Goal: Task Accomplishment & Management: Manage account settings

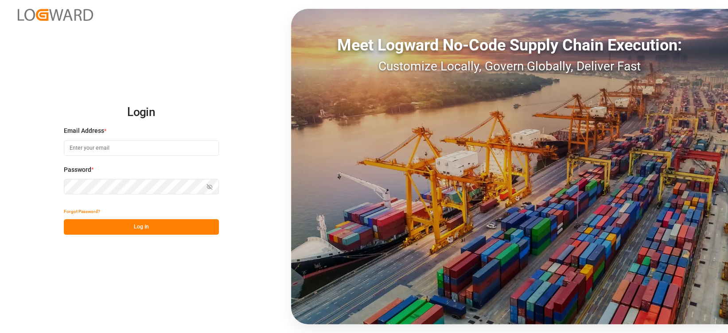
type input "[EMAIL_ADDRESS][PERSON_NAME][DOMAIN_NAME]"
click at [180, 222] on button "Log In" at bounding box center [141, 227] width 155 height 16
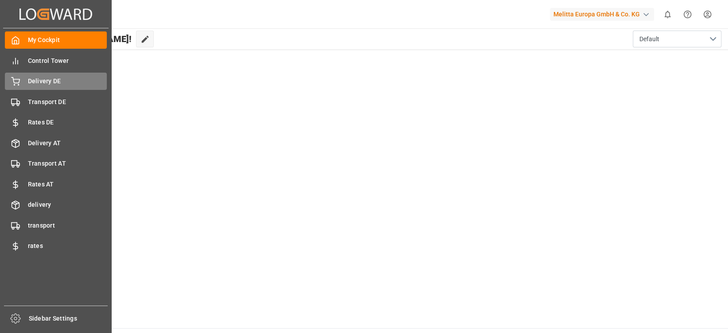
click at [43, 82] on span "Delivery DE" at bounding box center [67, 81] width 79 height 9
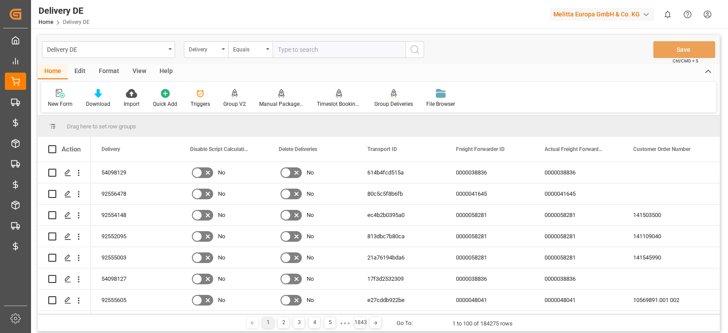
click at [113, 55] on div "Delivery DE" at bounding box center [108, 49] width 133 height 17
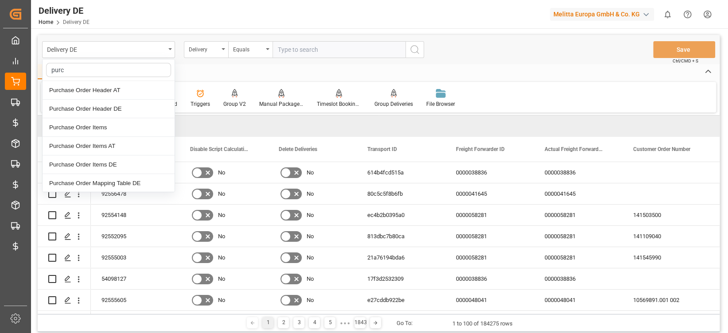
type input "purch"
click at [116, 116] on div "Purchase Order Header DE" at bounding box center [109, 109] width 132 height 19
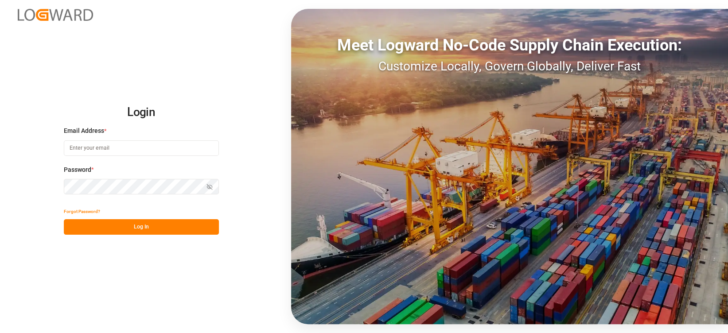
type input "[EMAIL_ADDRESS][PERSON_NAME][DOMAIN_NAME]"
click at [133, 226] on button "Log In" at bounding box center [141, 227] width 155 height 16
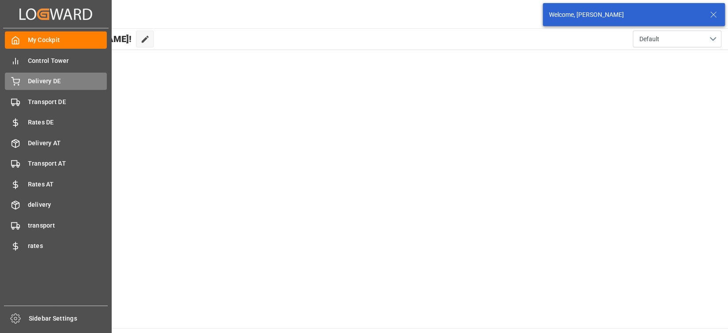
click at [65, 79] on span "Delivery DE" at bounding box center [67, 81] width 79 height 9
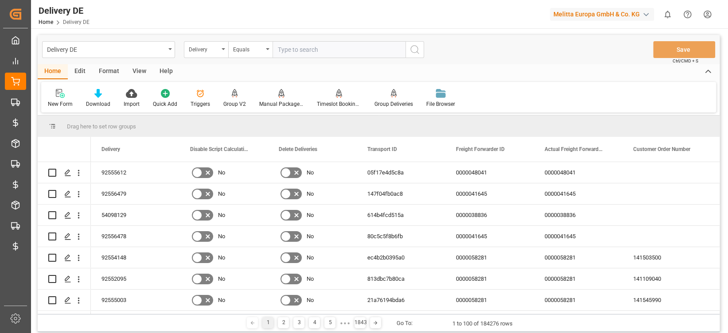
click at [205, 49] on div "Delivery" at bounding box center [204, 48] width 30 height 10
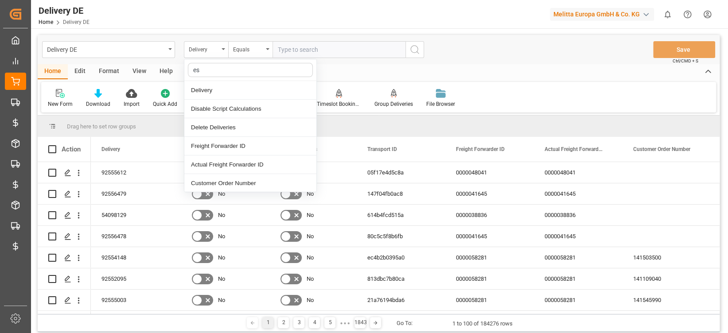
type input "est"
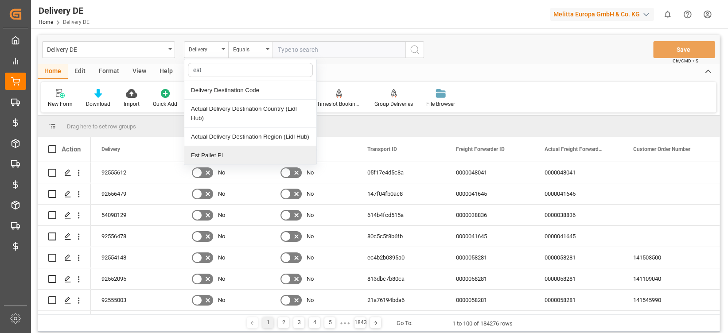
drag, startPoint x: 227, startPoint y: 156, endPoint x: 296, endPoint y: 105, distance: 85.3
click at [227, 155] on div "Est Pallet Pl" at bounding box center [250, 155] width 132 height 19
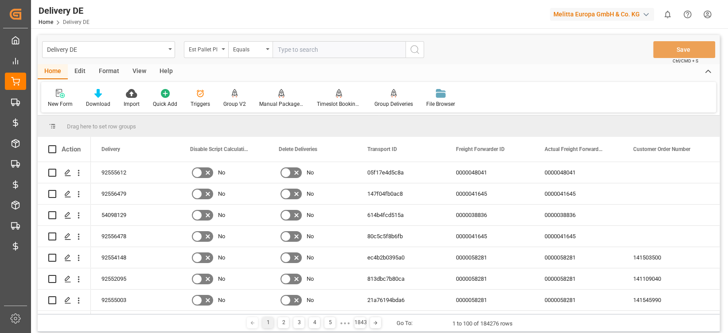
click at [308, 43] on input "number" at bounding box center [339, 49] width 133 height 17
type input "37"
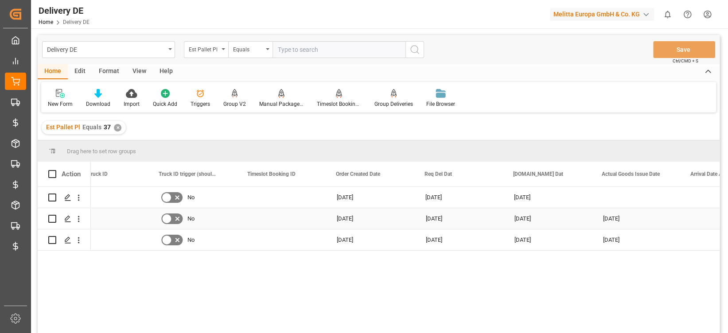
scroll to position [0, 834]
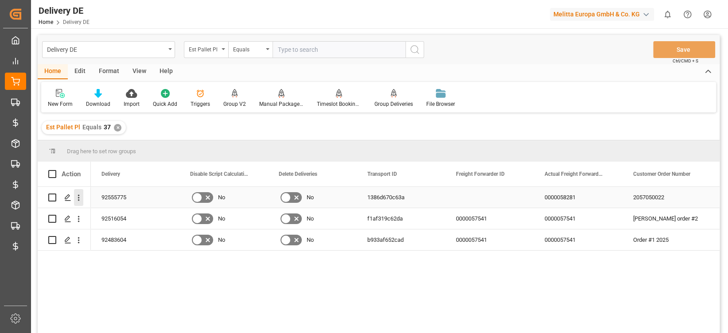
click at [78, 198] on icon "open menu" at bounding box center [78, 197] width 9 height 9
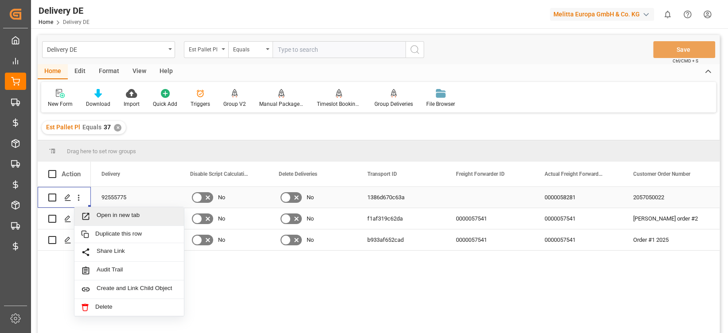
click at [97, 212] on span "Open in new tab" at bounding box center [137, 216] width 81 height 9
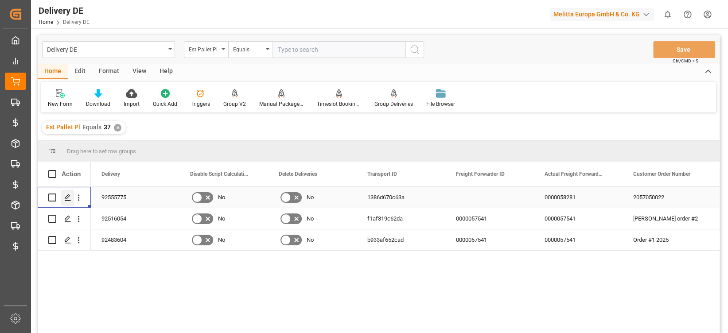
click at [67, 193] on div "Press SPACE to select this row." at bounding box center [67, 198] width 13 height 16
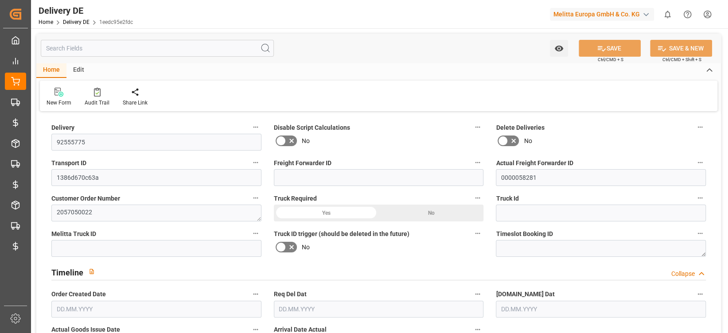
type input "0"
type input "37"
type input "9787.472"
type input "13081"
type input "49677.296"
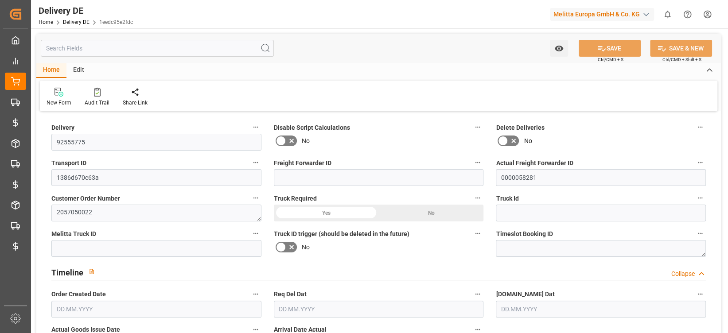
type input "05.09.2025"
type input "15.09.2025"
type input "11.09.2025"
click at [100, 92] on div at bounding box center [97, 91] width 25 height 9
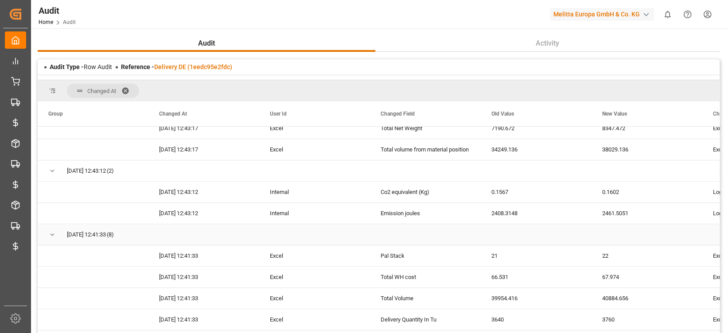
scroll to position [603, 0]
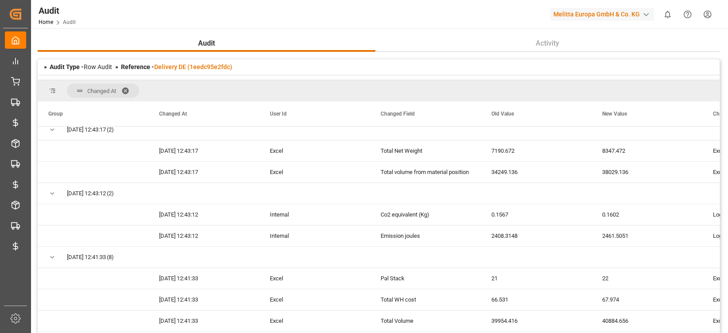
click at [199, 71] on div "Reference - Delivery DE (1eedc95e2fdc)" at bounding box center [176, 66] width 111 height 9
click at [201, 69] on link "Delivery DE (1eedc95e2fdc)" at bounding box center [193, 66] width 78 height 7
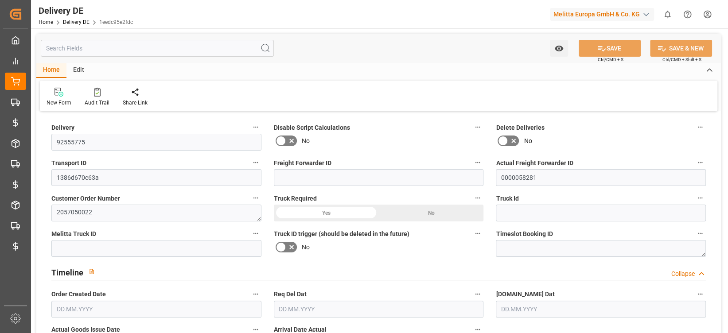
type input "0"
type input "37"
type input "9787.472"
type input "13081"
type input "49677.296"
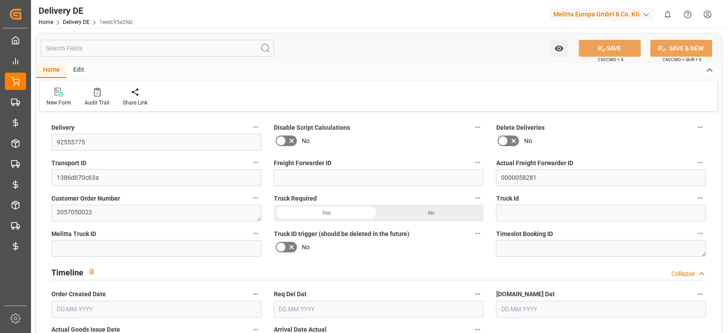
type input "05.09.2025"
type input "15.09.2025"
type input "11.09.2025"
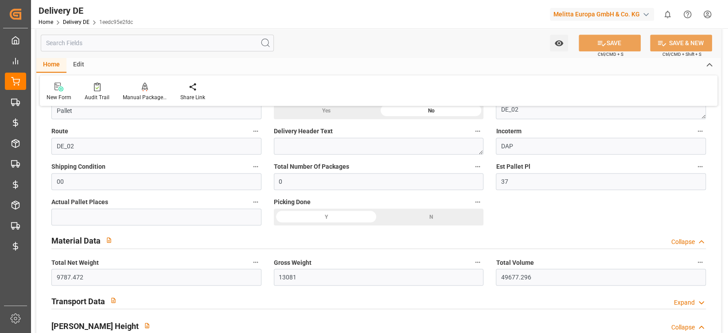
scroll to position [533, 0]
click at [695, 164] on button "Est Pallet Pl" at bounding box center [701, 166] width 12 height 12
click at [695, 167] on li "Description" at bounding box center [691, 165] width 59 height 15
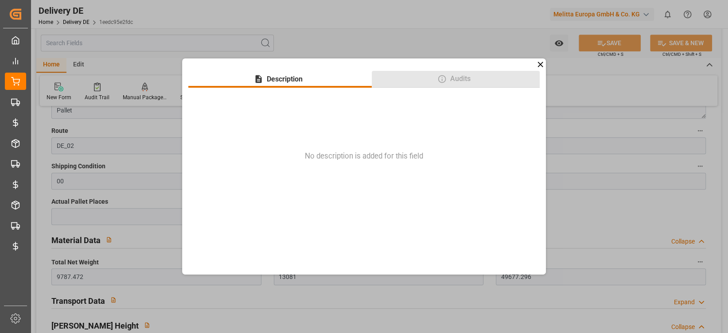
click at [477, 80] on button "Audits" at bounding box center [456, 79] width 168 height 17
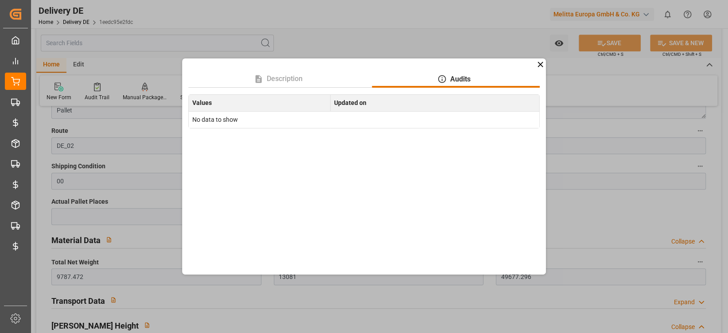
click at [538, 65] on icon at bounding box center [540, 64] width 9 height 9
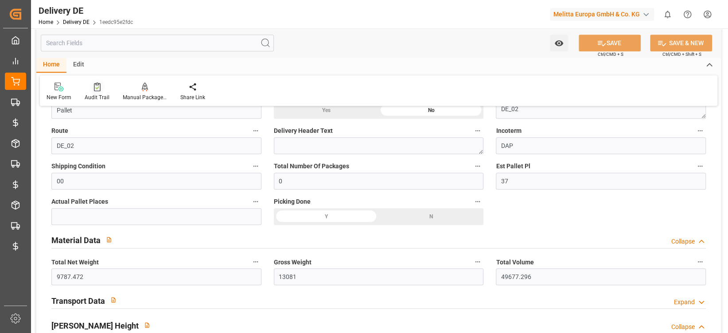
click at [94, 88] on icon at bounding box center [97, 86] width 7 height 9
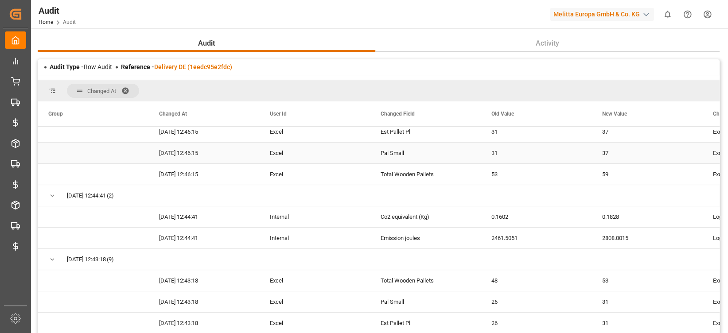
scroll to position [260, 0]
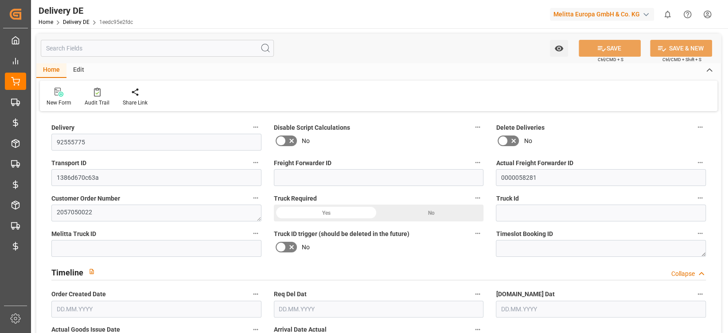
type input "0"
type input "37"
type input "9787.472"
type input "13081"
type input "49677.296"
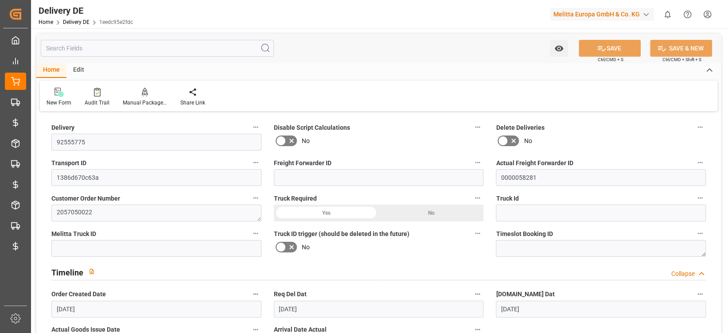
type input "05.09.2025"
type input "15.09.2025"
type input "11.09.2025"
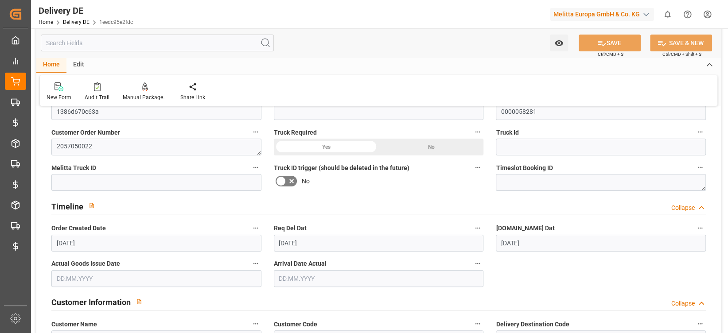
scroll to position [45, 0]
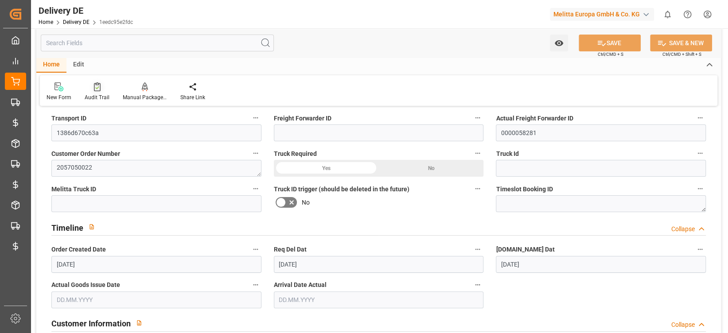
click at [100, 98] on div "Audit Trail" at bounding box center [97, 98] width 25 height 8
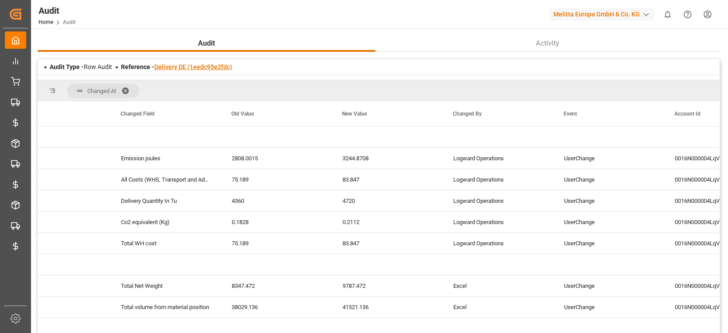
click at [231, 64] on link "Delivery DE (1eedc95e2fdc)" at bounding box center [193, 66] width 78 height 7
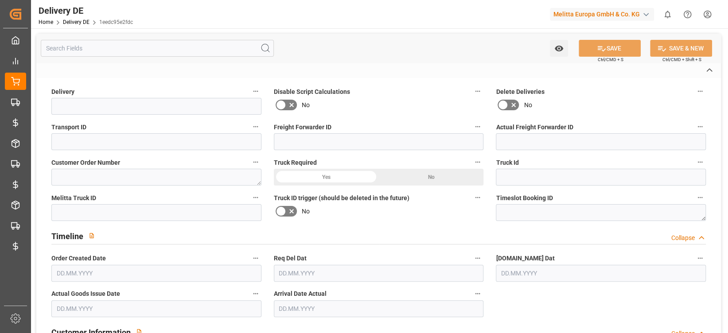
type input "92555775"
type input "1386d670c63a"
type input "0000058281"
type textarea "2057050022"
type textarea "TS Lager 517"
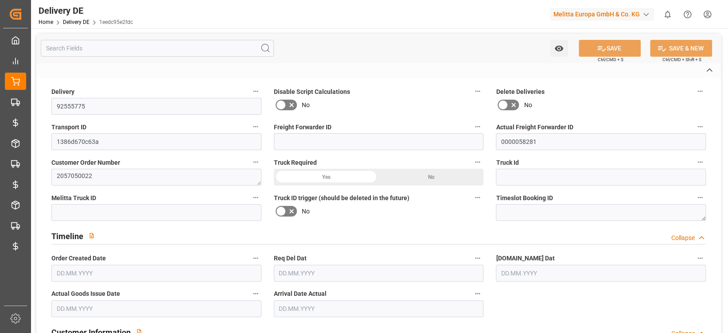
type textarea "0000008936"
type textarea "TS Lager 517"
type textarea "Bielefelder Str. 3 A"
type textarea "39171"
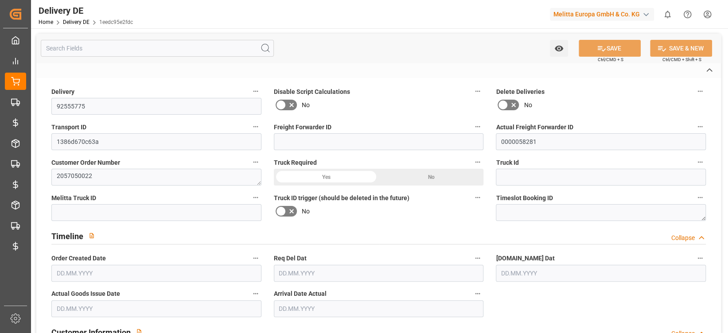
type textarea "DE"
type textarea "Suelzetal"
type textarea "39"
type textarea "0011"
type textarea "1"
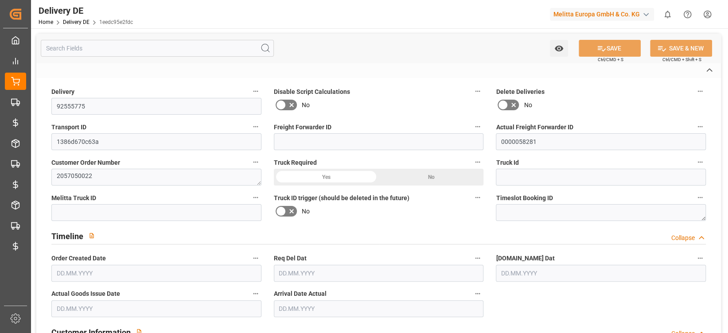
type textarea "LF"
type input "Free to Choose"
type input "Pallet"
type textarea "DE_02"
type input "DE_02"
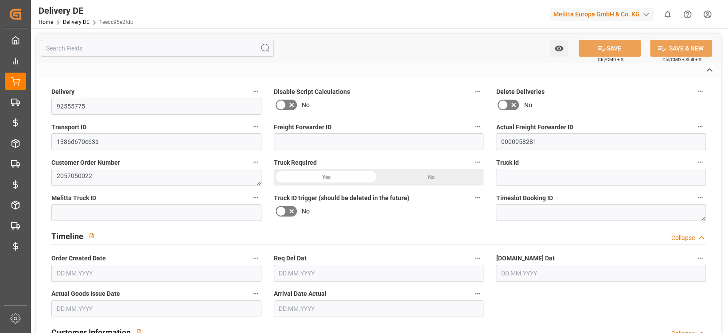
type input "DAP"
type input "00"
type input "H105"
type textarea "Maximale Palettenhöhe 1,05 m"
type input "LMIX"
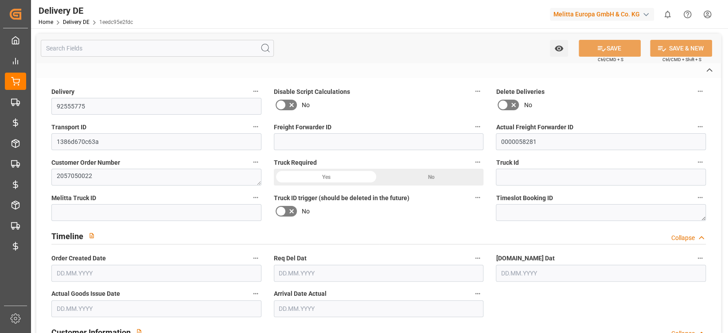
type textarea "Einzelne Lagen auf Mischpaletten"
type input "M105"
type textarea "Sortenreine Pal. Max 1,05 M"
type input "SPAL"
type textarea "mit Stützpalette"
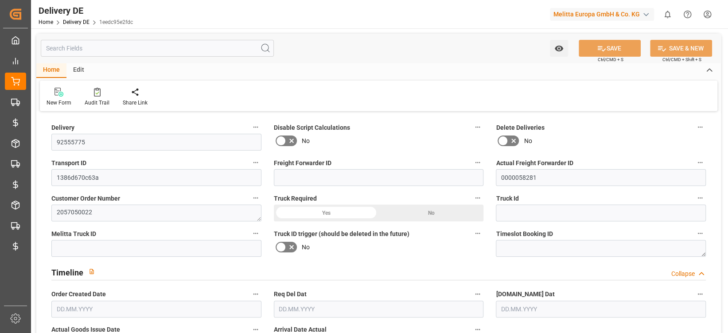
type input "0"
type input "37"
type input "9787.472"
type input "13081"
type input "49677.296"
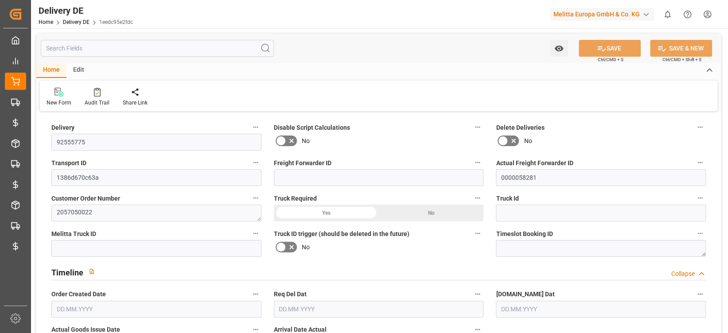
type input "05.09.2025"
type input "15.09.2025"
type input "11.09.2025"
drag, startPoint x: 84, startPoint y: 138, endPoint x: 44, endPoint y: 142, distance: 39.6
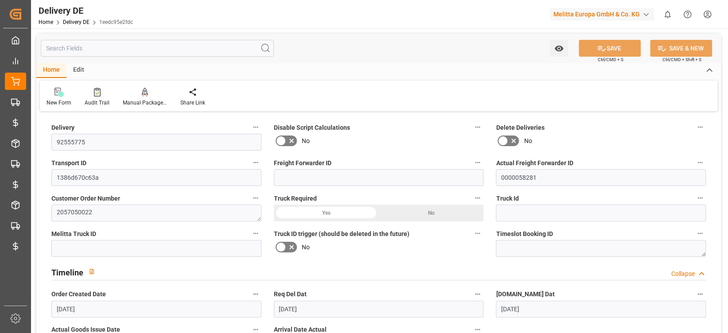
click at [99, 91] on icon at bounding box center [97, 92] width 7 height 9
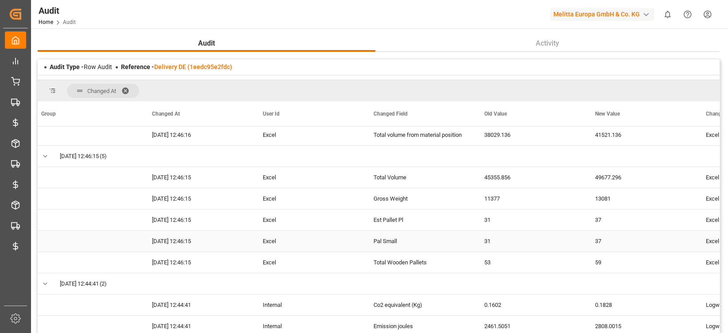
scroll to position [165, 0]
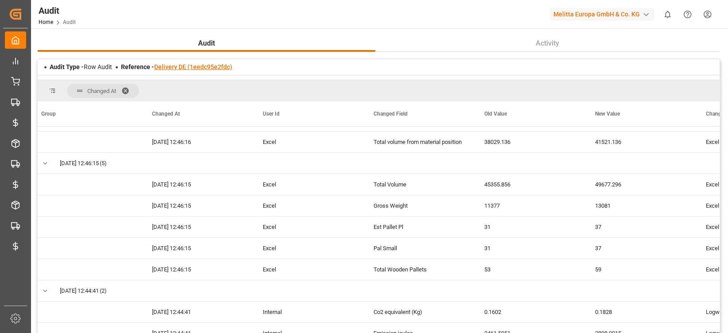
click at [214, 70] on link "Delivery DE (1eedc95e2fdc)" at bounding box center [193, 66] width 78 height 7
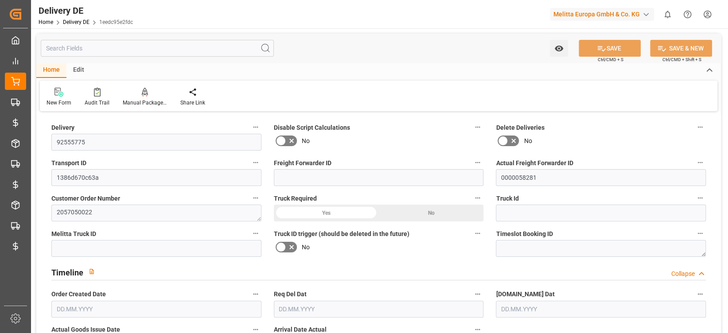
type input "0"
type input "37"
type input "9787.472"
type input "13081"
type input "49677.296"
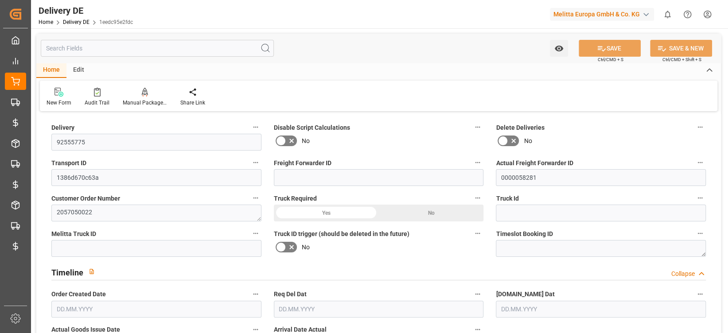
type input "05.09.2025"
type input "15.09.2025"
type input "11.09.2025"
click at [72, 23] on link "Delivery DE" at bounding box center [76, 22] width 27 height 6
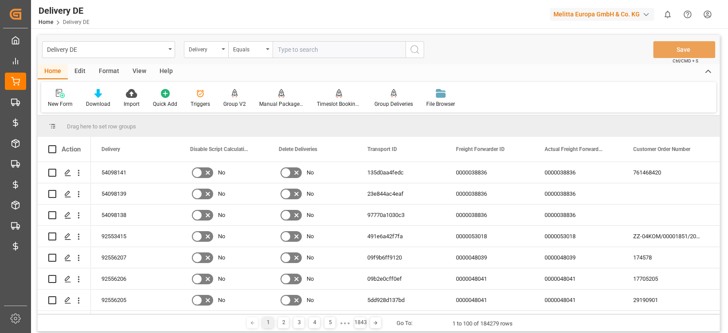
click at [91, 53] on div "Delivery DE" at bounding box center [106, 48] width 118 height 11
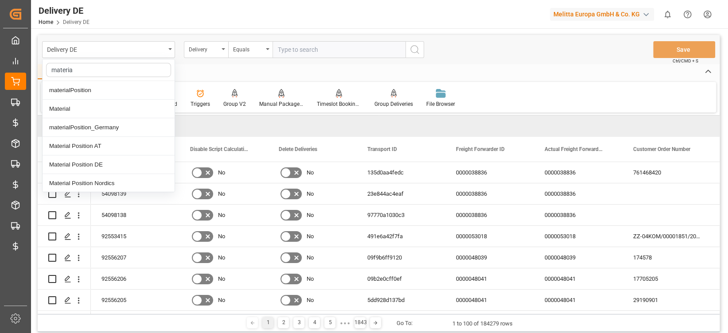
type input "material"
click at [102, 172] on div "Material Position DE" at bounding box center [109, 165] width 132 height 19
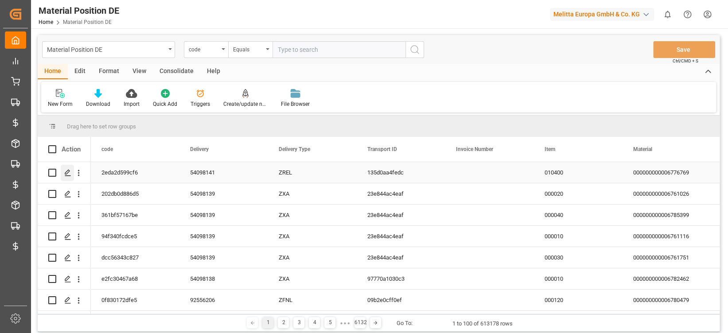
click at [69, 175] on icon "Press SPACE to select this row." at bounding box center [67, 172] width 7 height 7
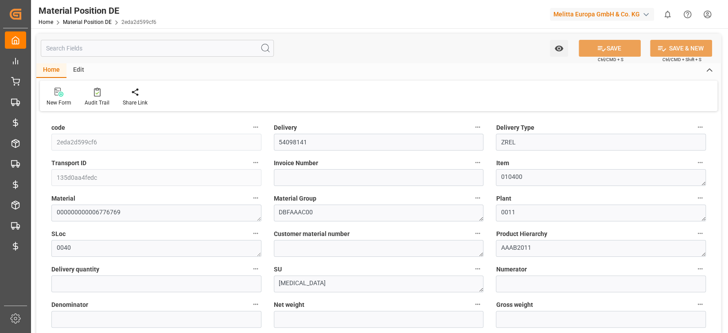
type input "2eda2d599cf6"
type input "54098141"
type input "ZREL"
type input "135d0aa4fedc"
type textarea "010400"
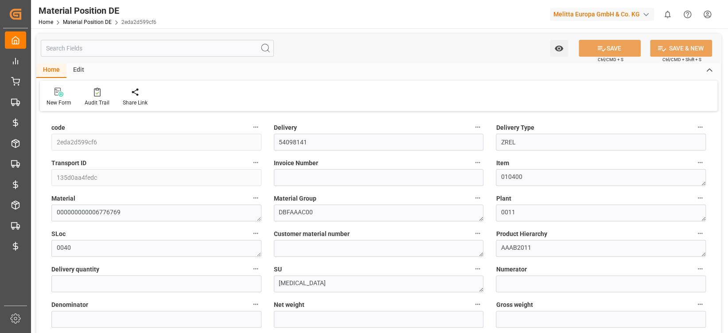
type textarea "000000000006776769"
type textarea "DBFAAAC00"
type textarea "0011"
type textarea "0040"
type textarea "AAAB2011"
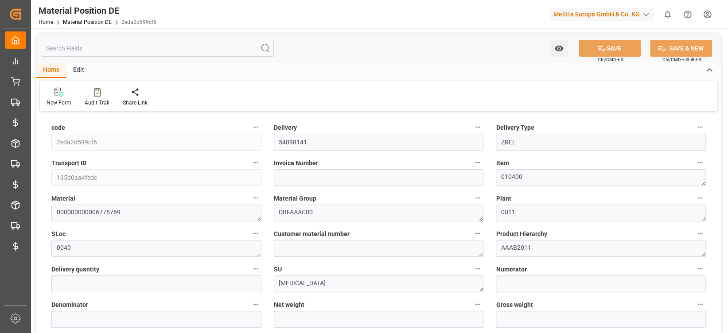
type textarea "PCE"
type textarea "KGM"
type textarea "DMQ"
type textarea "AROMAFRESH GLAS SCHWARZ 1030-05 EU"
type textarea "0761468420"
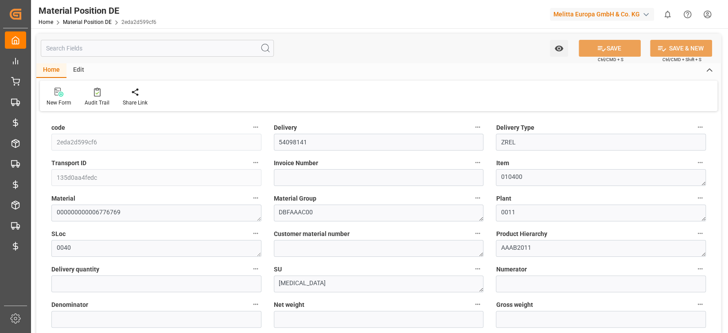
type input "4006508225477"
type input "DHL DE"
type textarea "6776769"
type input "1"
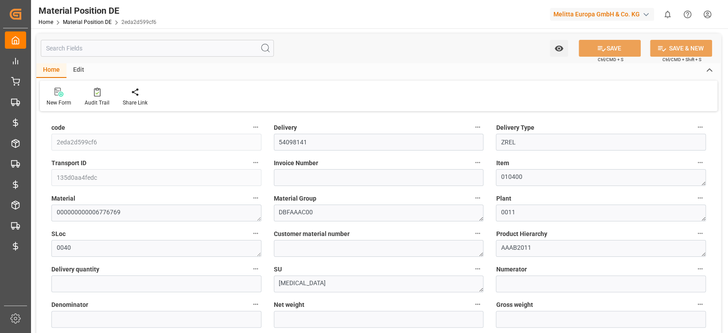
type input "3.8"
type input "5.27"
type input "50.146"
type input "0"
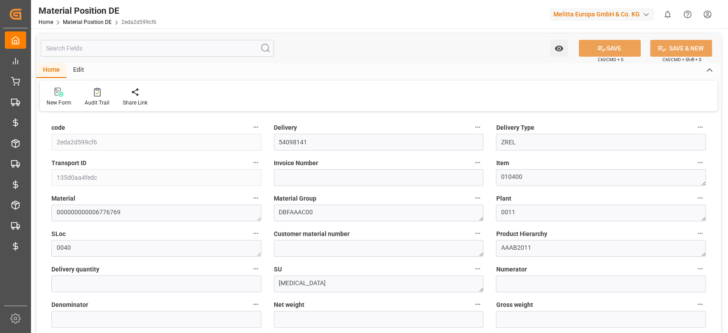
type input "0"
type input "1"
type input "24"
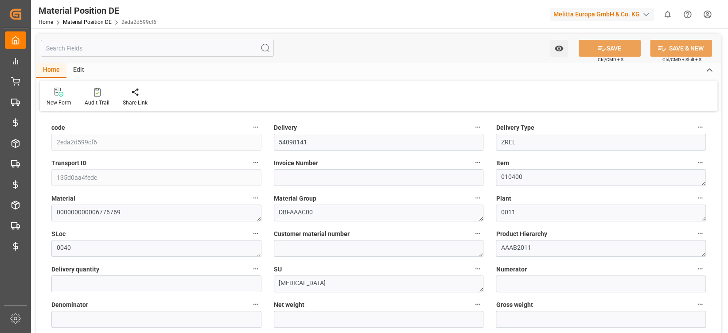
type input "1"
type input "0"
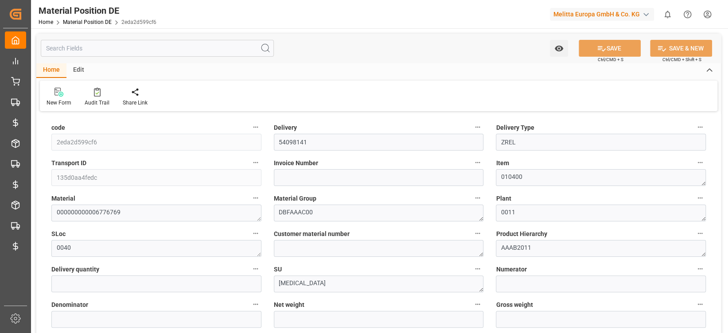
type input "0"
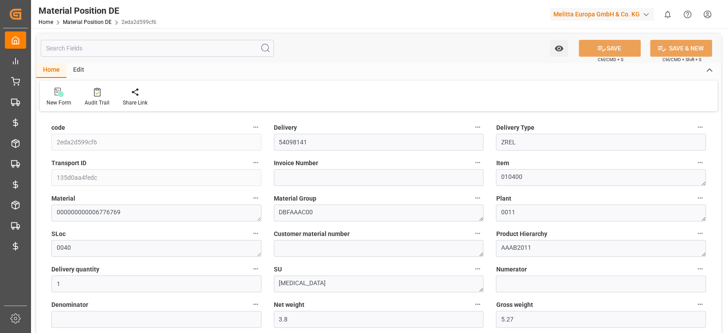
type input "0"
type input "2.137"
type input "0"
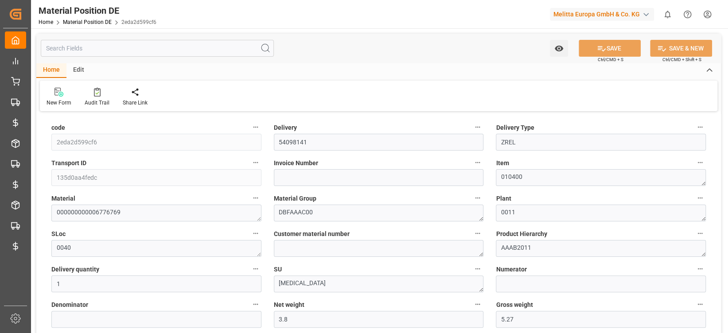
type input "176.5"
type input "1"
type input "0"
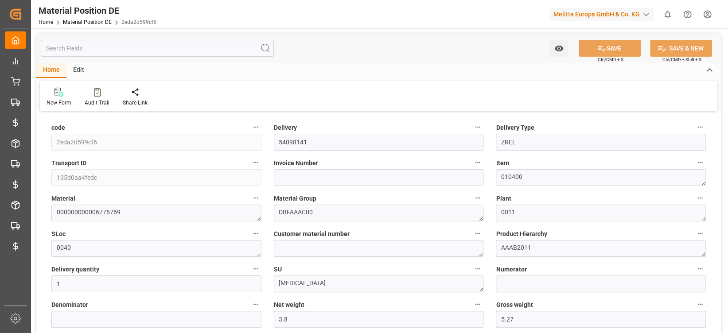
type input "09.09.2025 07:42"
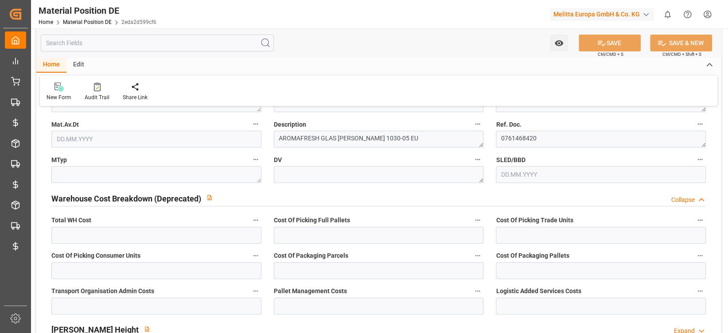
scroll to position [251, 0]
drag, startPoint x: 535, startPoint y: 140, endPoint x: 492, endPoint y: 143, distance: 43.0
click at [492, 143] on div "Ref. Doc. 0761468420" at bounding box center [601, 132] width 222 height 35
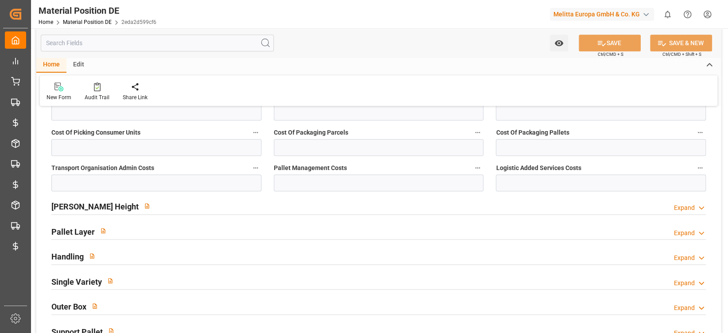
scroll to position [375, 0]
click at [335, 207] on div "Max Pallet Height Expand" at bounding box center [378, 205] width 655 height 17
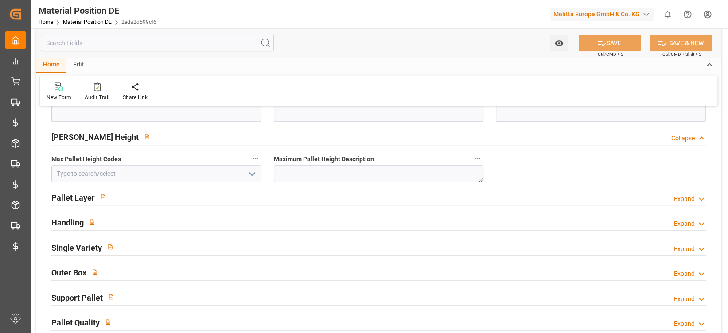
scroll to position [447, 0]
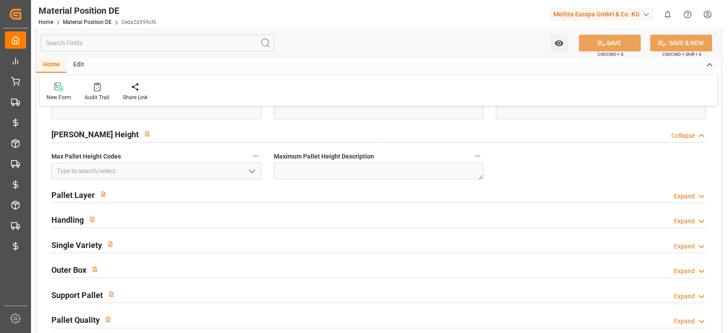
click at [286, 194] on div "Pallet Layer Expand" at bounding box center [378, 194] width 655 height 17
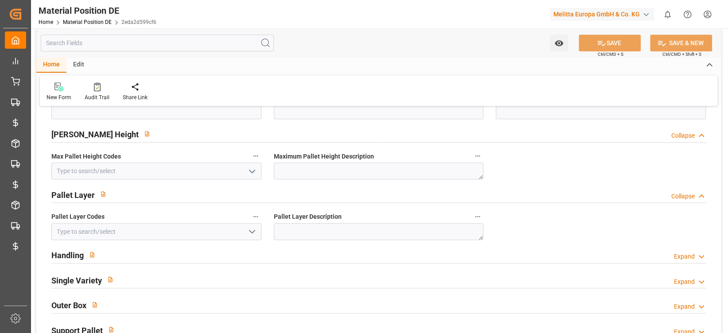
click at [275, 254] on div "Handling Expand" at bounding box center [378, 254] width 655 height 17
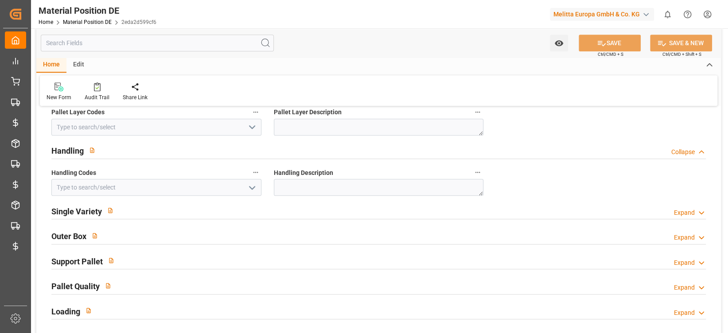
scroll to position [552, 0]
click at [277, 232] on div "Outer Box Expand" at bounding box center [378, 235] width 655 height 17
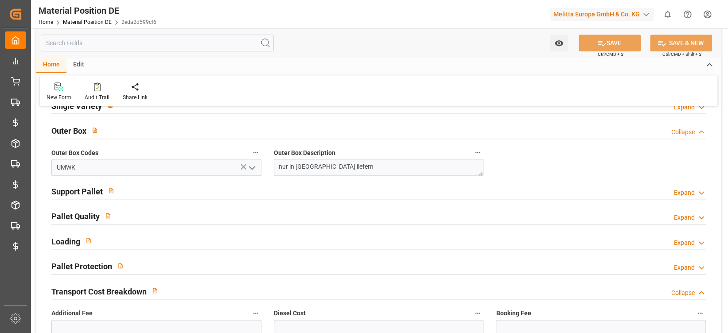
scroll to position [658, 0]
click at [282, 189] on div "Support Pallet Expand" at bounding box center [378, 189] width 655 height 17
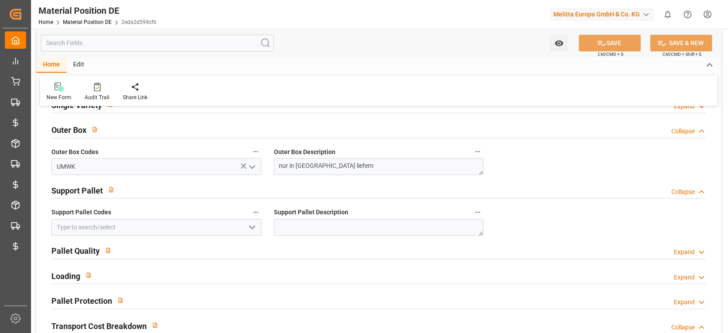
click at [265, 253] on div "Pallet Quality Expand" at bounding box center [378, 250] width 655 height 17
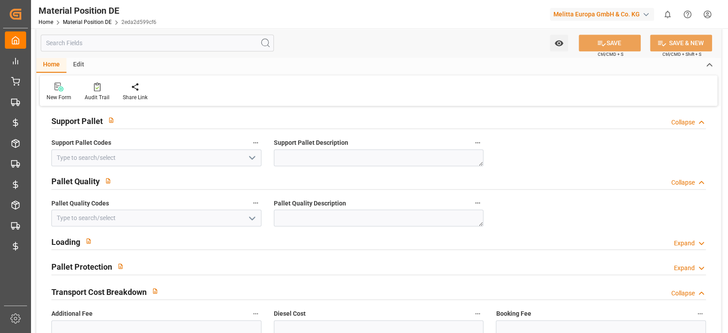
click at [265, 242] on div "Loading Expand" at bounding box center [378, 241] width 655 height 17
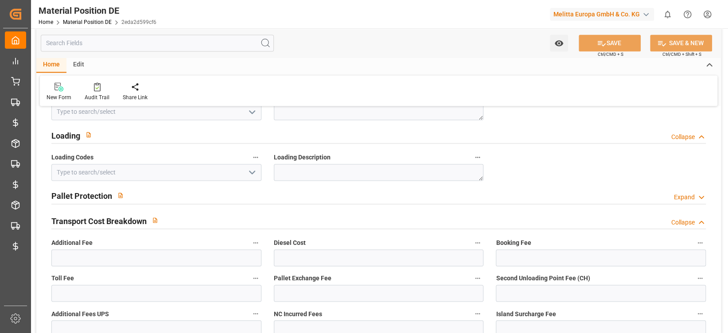
scroll to position [835, 0]
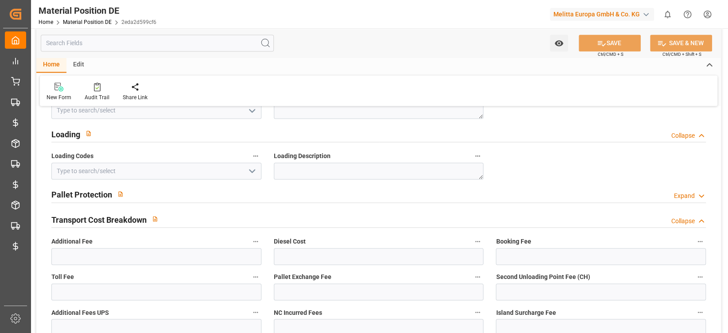
click at [242, 199] on div "Pallet Protection Expand" at bounding box center [378, 194] width 655 height 17
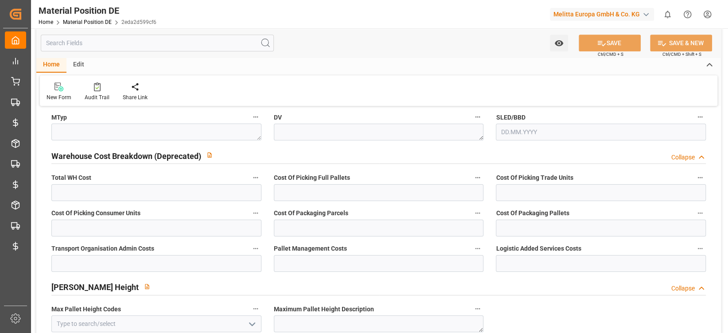
scroll to position [0, 0]
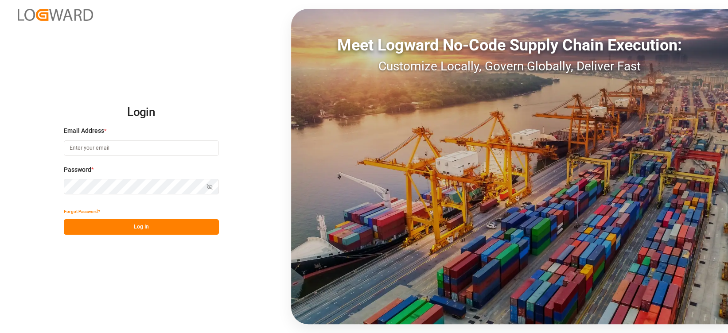
type input "[EMAIL_ADDRESS][PERSON_NAME][DOMAIN_NAME]"
click at [138, 217] on div "Forgot Password?" at bounding box center [141, 212] width 155 height 16
click at [140, 222] on button "Log In" at bounding box center [141, 227] width 155 height 16
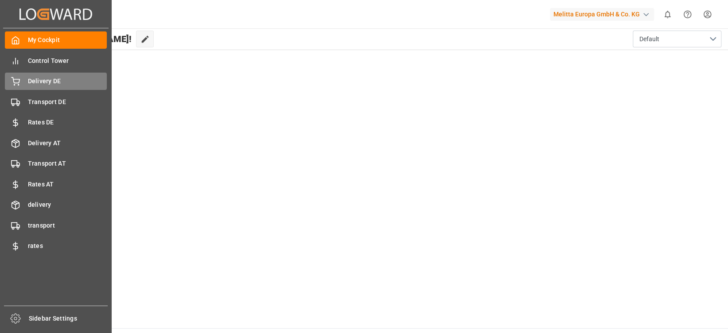
click at [32, 74] on div "Delivery DE Delivery DE" at bounding box center [56, 81] width 102 height 17
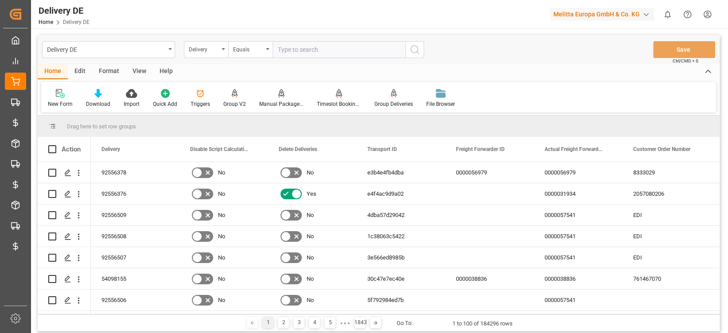
click at [303, 48] on input "text" at bounding box center [339, 49] width 133 height 17
type input "92556376"
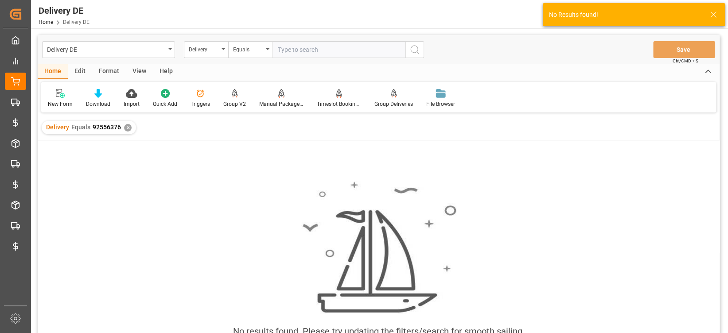
click at [125, 126] on div "✕" at bounding box center [128, 128] width 8 height 8
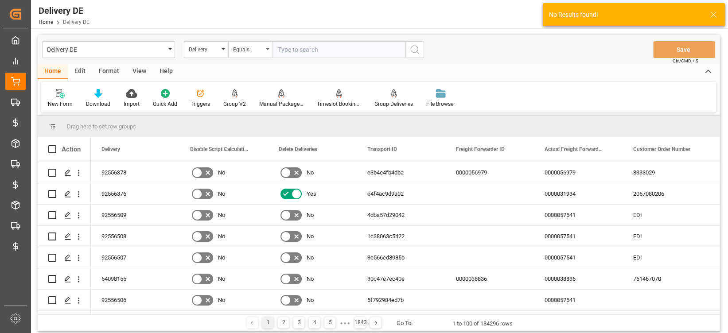
click at [296, 53] on input "text" at bounding box center [339, 49] width 133 height 17
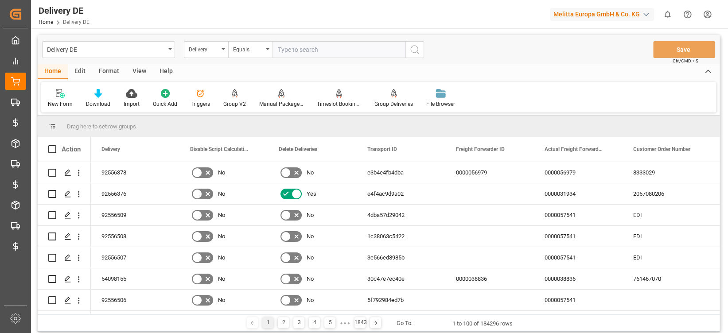
paste input "92556376"
type input "92556376"
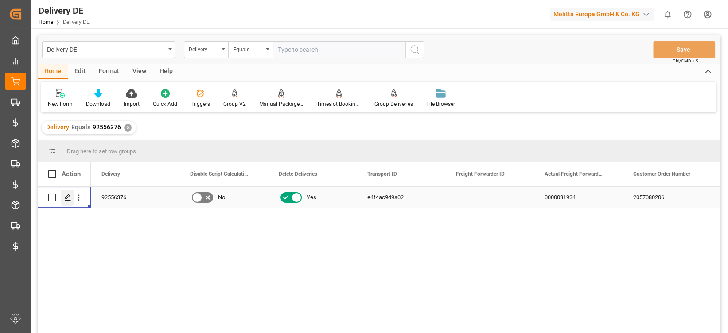
click at [70, 196] on icon "Press SPACE to select this row." at bounding box center [67, 197] width 7 height 7
